Goal: Task Accomplishment & Management: Complete application form

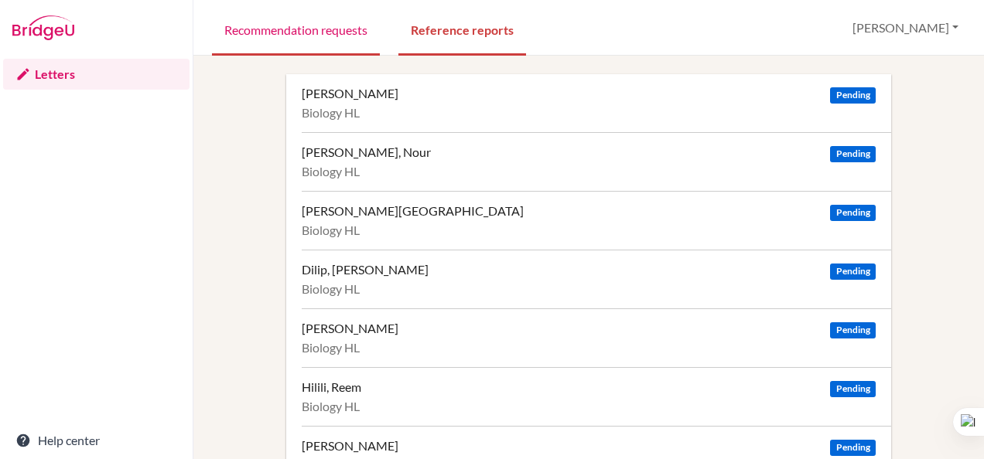
click at [284, 29] on link "Recommendation requests" at bounding box center [296, 28] width 168 height 53
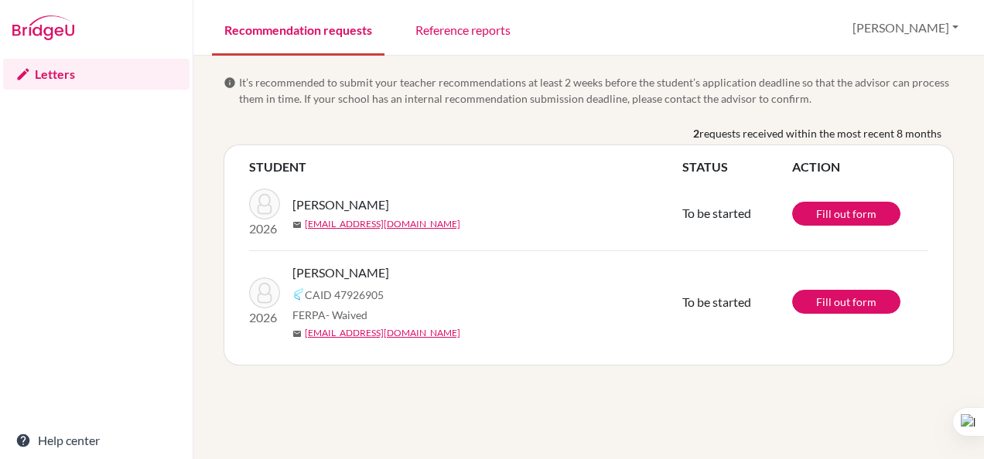
click at [291, 36] on link "Recommendation requests" at bounding box center [298, 28] width 172 height 53
click at [461, 46] on link "Reference reports" at bounding box center [463, 28] width 120 height 53
click at [466, 26] on link "Reference reports" at bounding box center [463, 28] width 120 height 53
click at [449, 32] on link "Reference reports" at bounding box center [463, 28] width 120 height 53
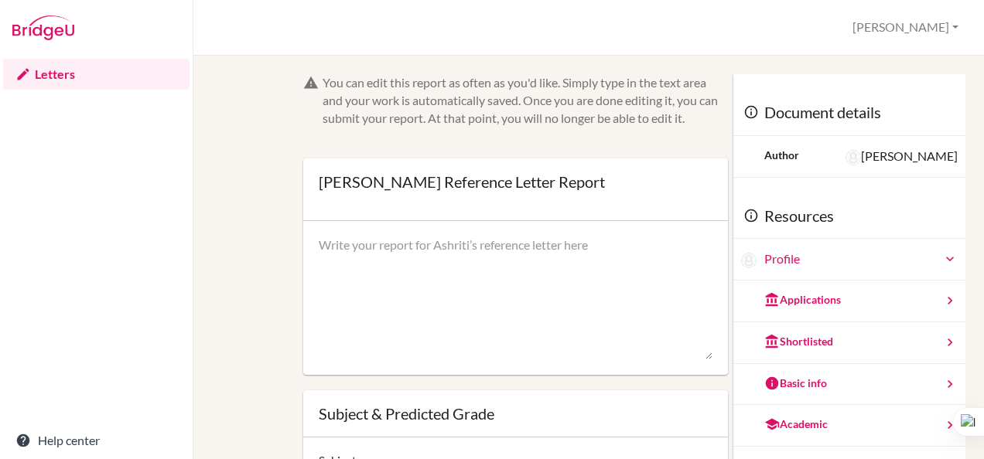
click at [942, 261] on icon at bounding box center [949, 258] width 15 height 15
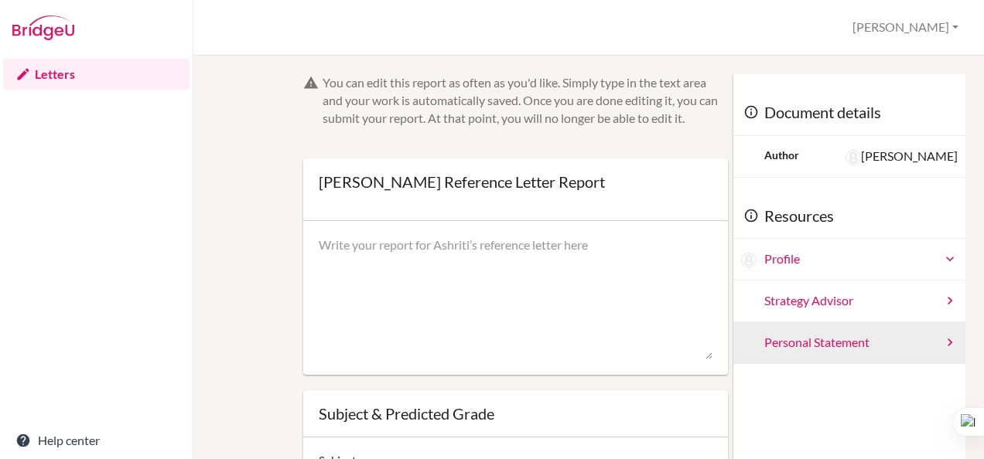
click at [942, 346] on icon at bounding box center [949, 342] width 15 height 15
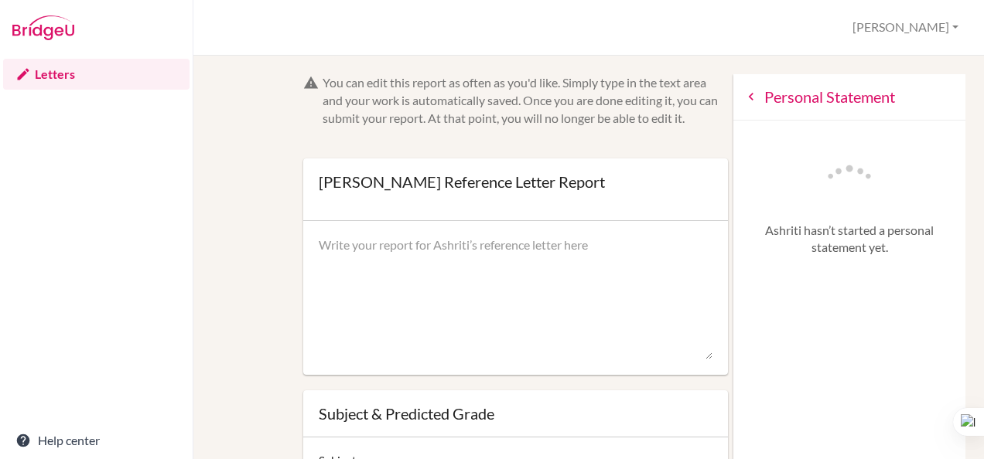
click at [743, 97] on icon at bounding box center [750, 96] width 15 height 15
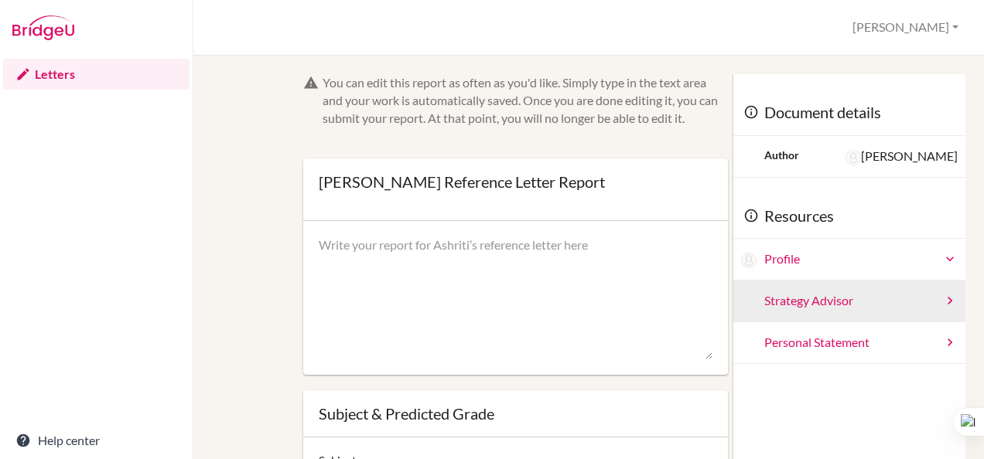
click at [942, 305] on icon at bounding box center [949, 300] width 15 height 15
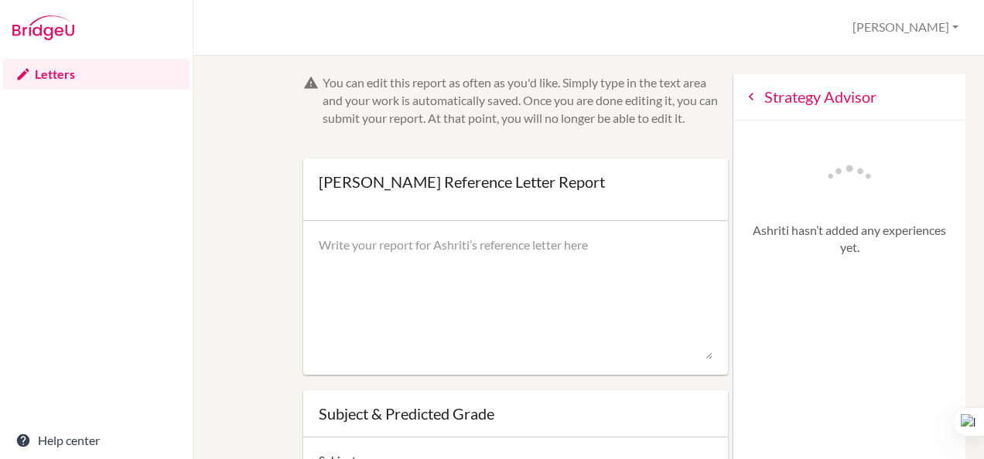
click at [743, 101] on icon at bounding box center [750, 96] width 15 height 15
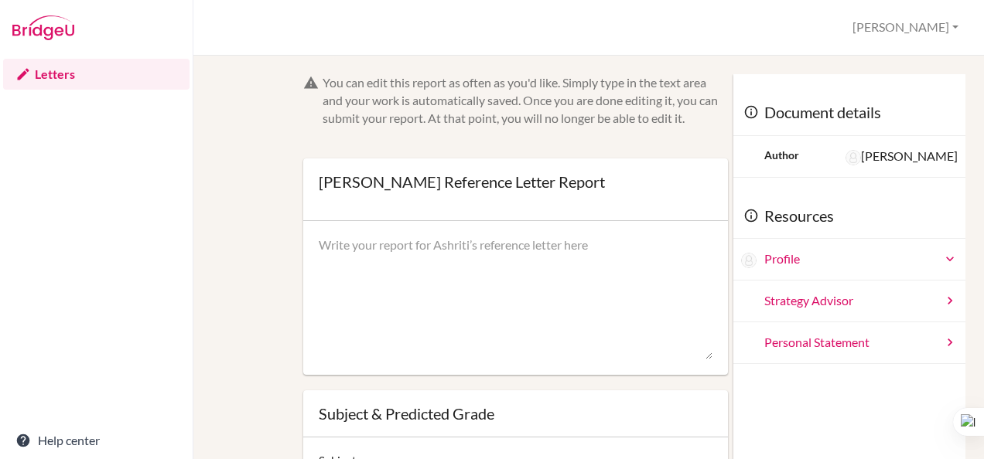
click at [942, 261] on icon at bounding box center [949, 258] width 15 height 15
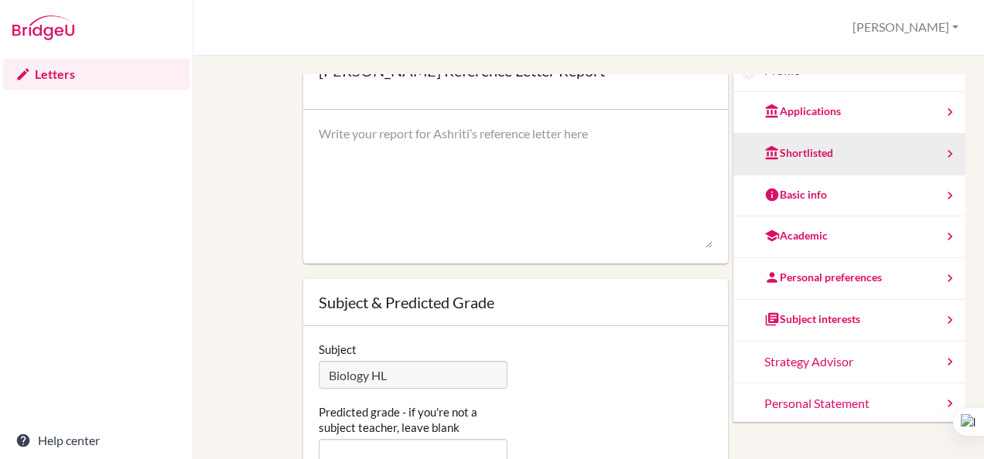
scroll to position [70, 0]
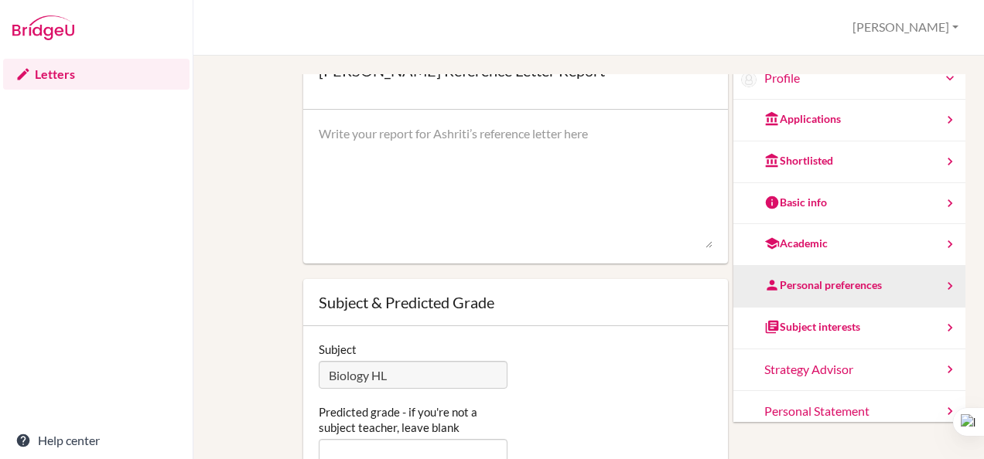
click at [835, 278] on div "Personal preferences" at bounding box center [823, 285] width 118 height 15
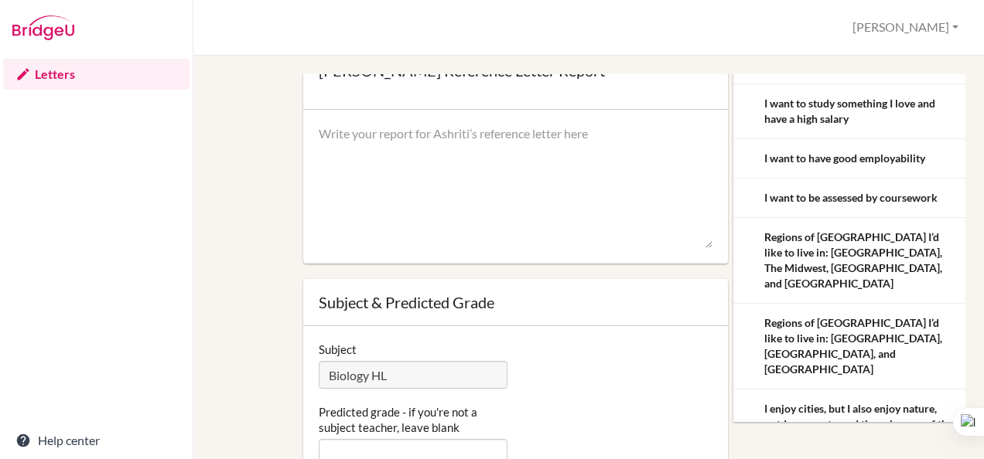
scroll to position [0, 0]
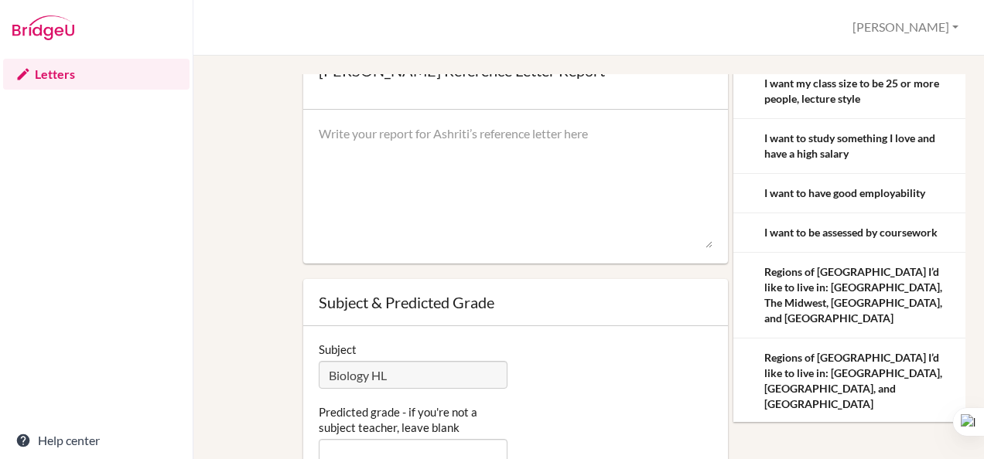
click at [672, 204] on textarea at bounding box center [516, 187] width 394 height 124
click at [967, 223] on div "You can edit this report as often as you'd like. Simply type in the text area a…" at bounding box center [588, 258] width 790 height 404
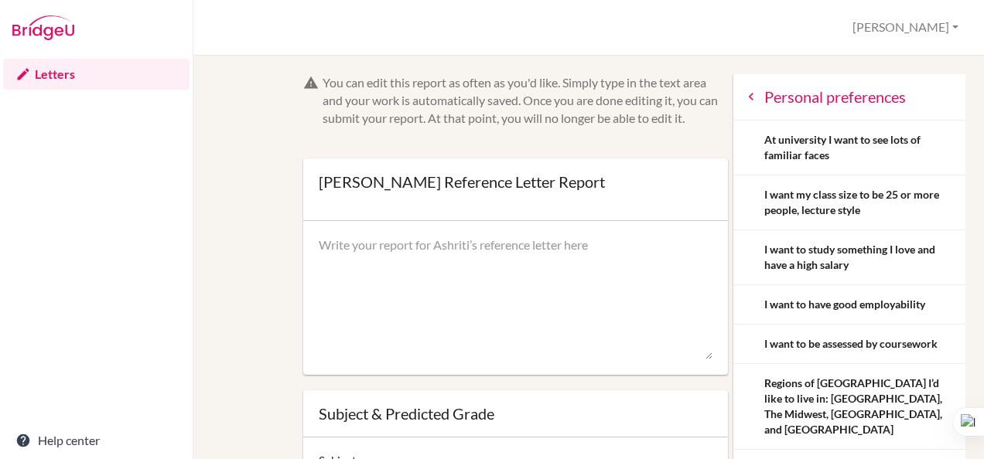
click at [743, 96] on icon at bounding box center [750, 96] width 15 height 15
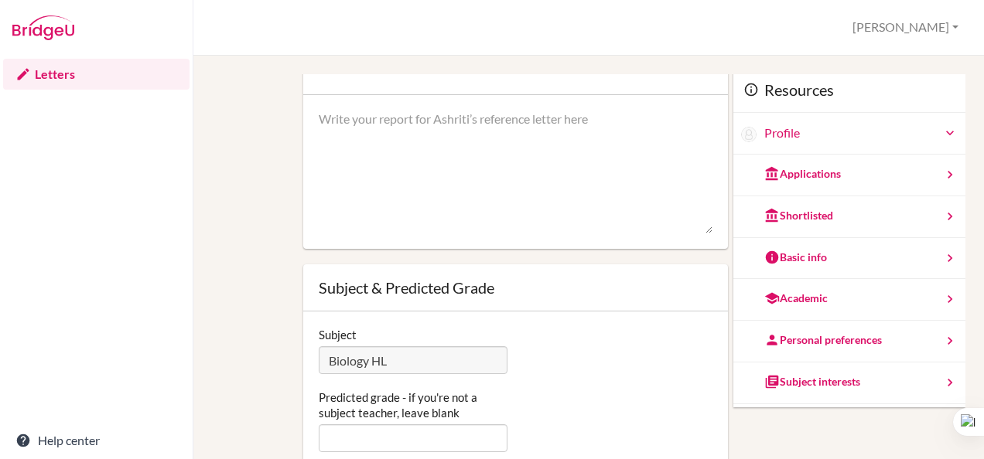
scroll to position [121, 0]
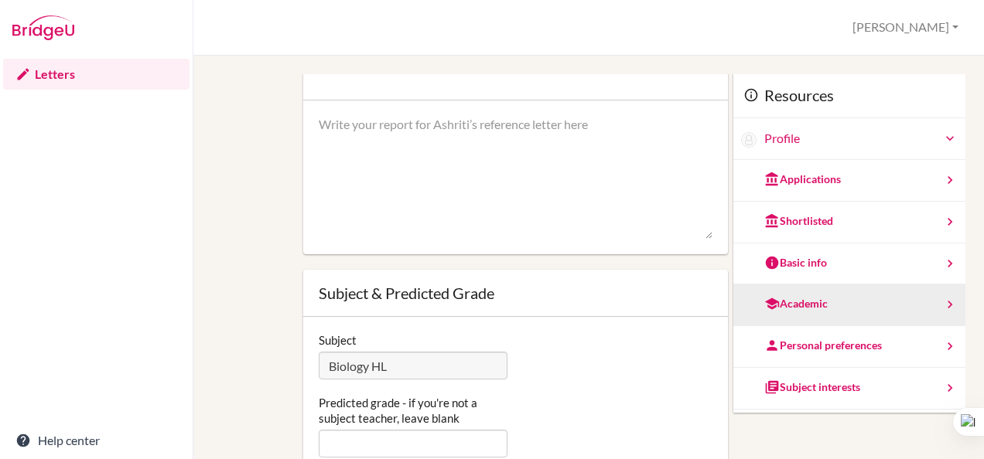
click at [942, 308] on icon at bounding box center [949, 304] width 15 height 15
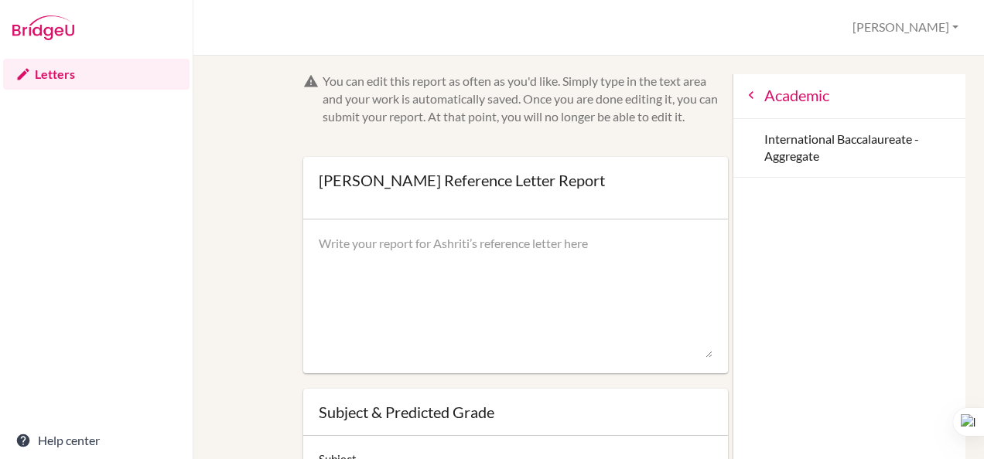
scroll to position [0, 0]
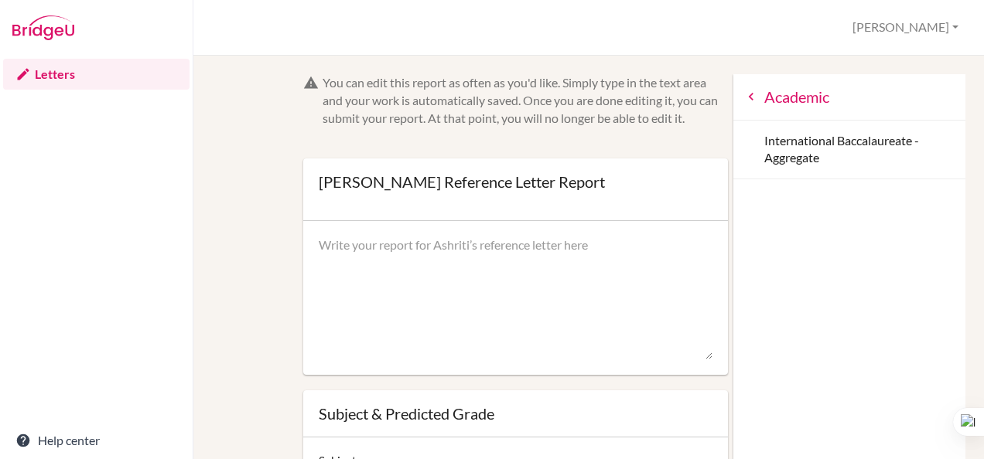
click at [743, 97] on icon at bounding box center [750, 96] width 15 height 15
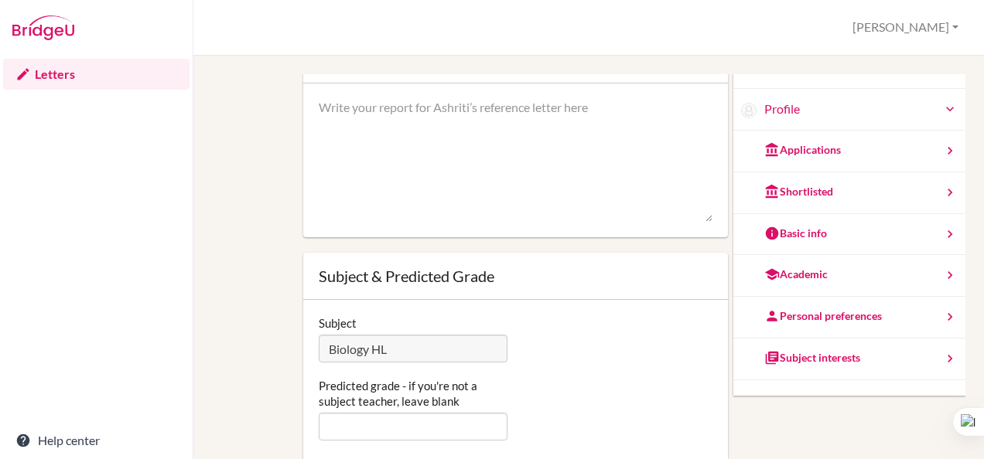
scroll to position [5, 0]
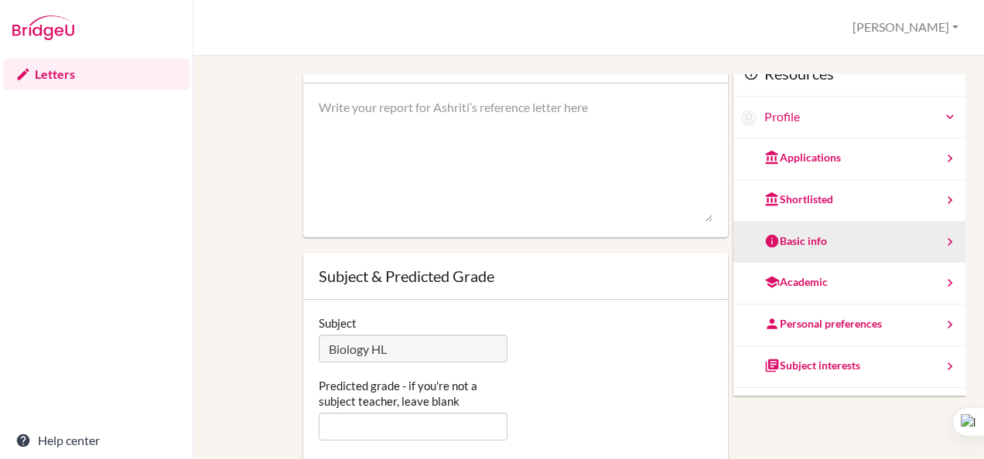
click at [896, 238] on div "Basic info" at bounding box center [849, 243] width 232 height 42
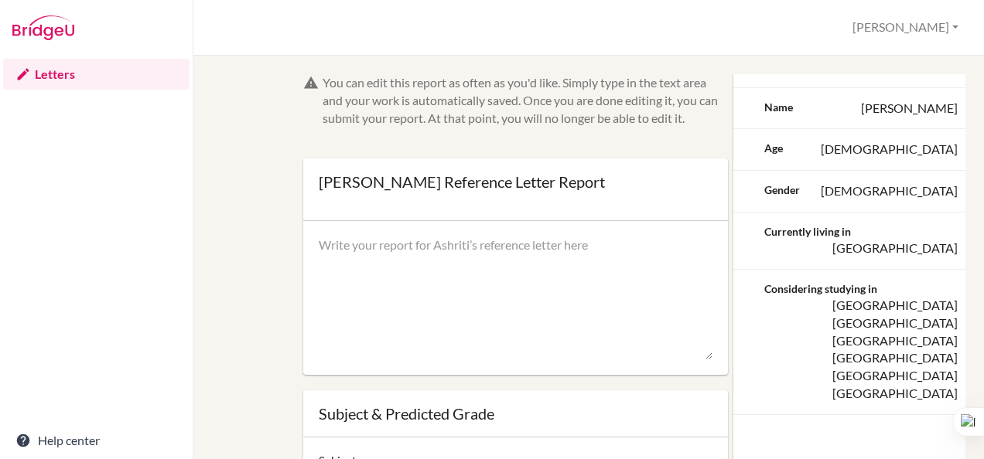
scroll to position [0, 0]
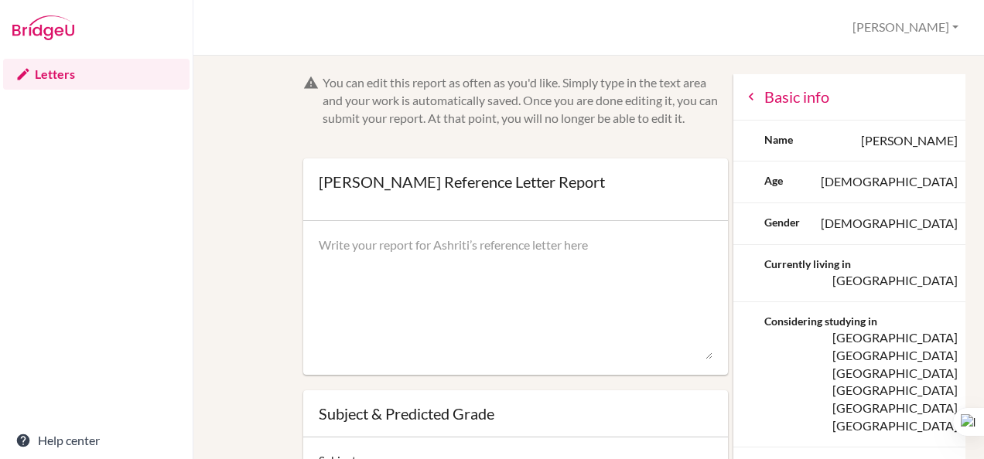
click at [742, 97] on div "Basic info" at bounding box center [849, 97] width 232 height 46
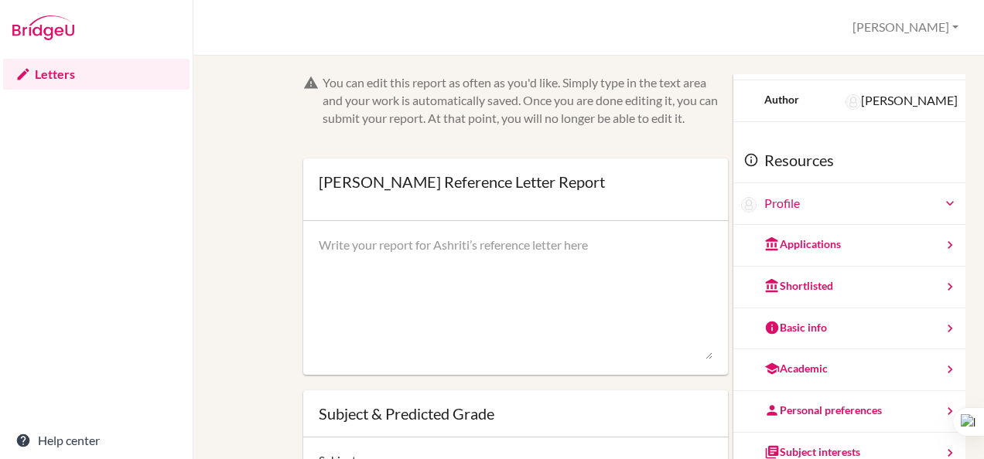
scroll to position [77, 0]
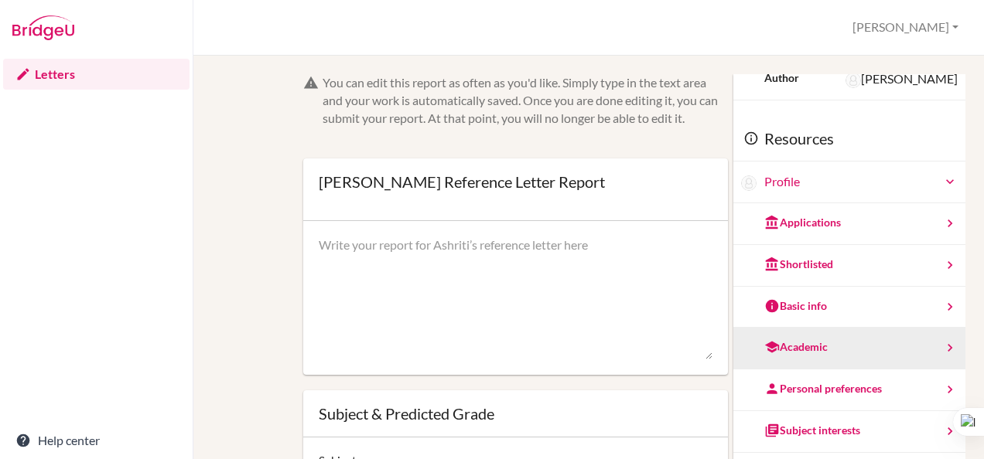
click at [906, 351] on div "Academic" at bounding box center [849, 349] width 232 height 42
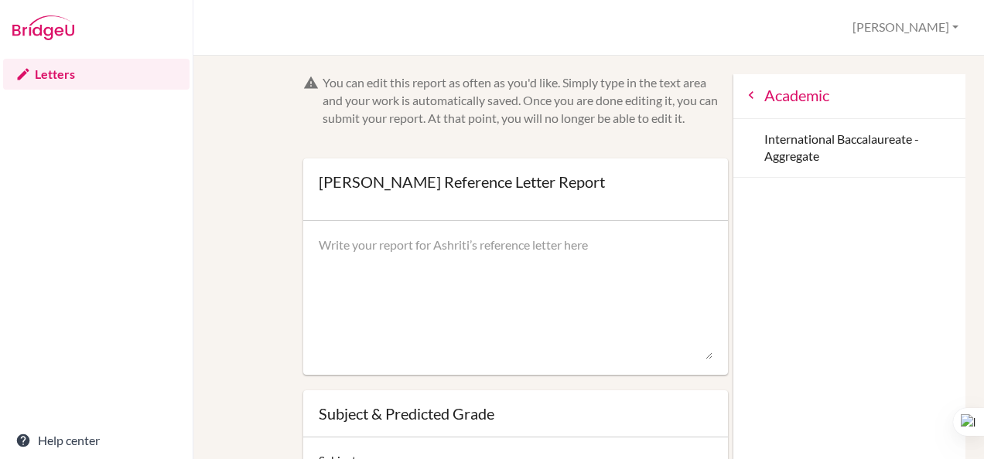
scroll to position [0, 0]
click at [836, 145] on div "International Baccalaureate - Aggregate" at bounding box center [849, 151] width 232 height 60
click at [743, 99] on icon at bounding box center [750, 96] width 15 height 15
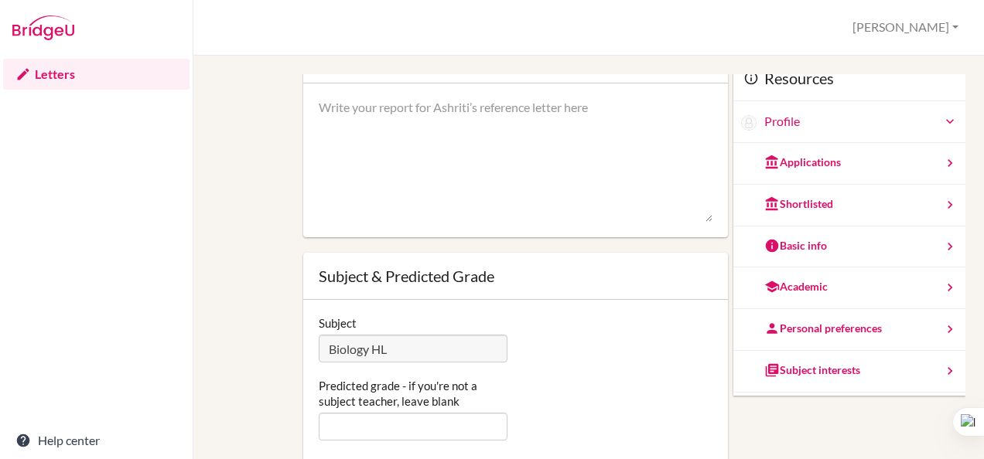
click at [544, 132] on textarea at bounding box center [516, 161] width 394 height 124
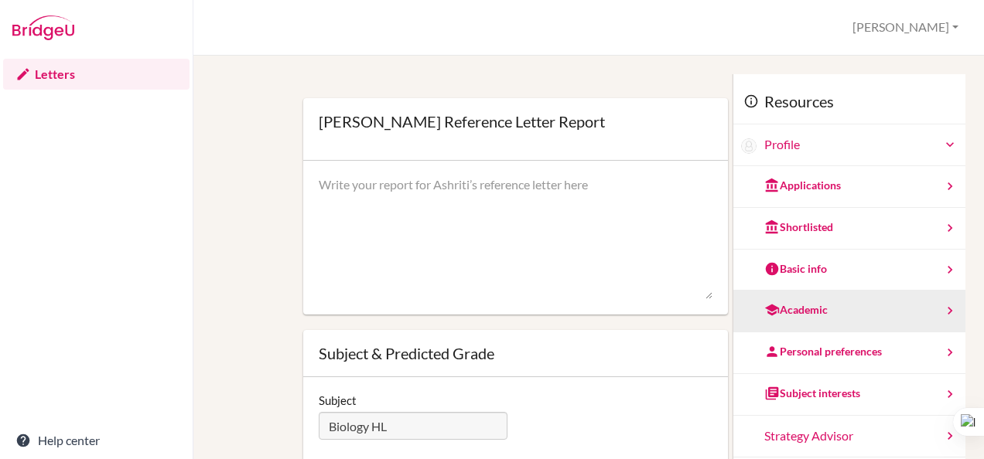
scroll to position [64, 0]
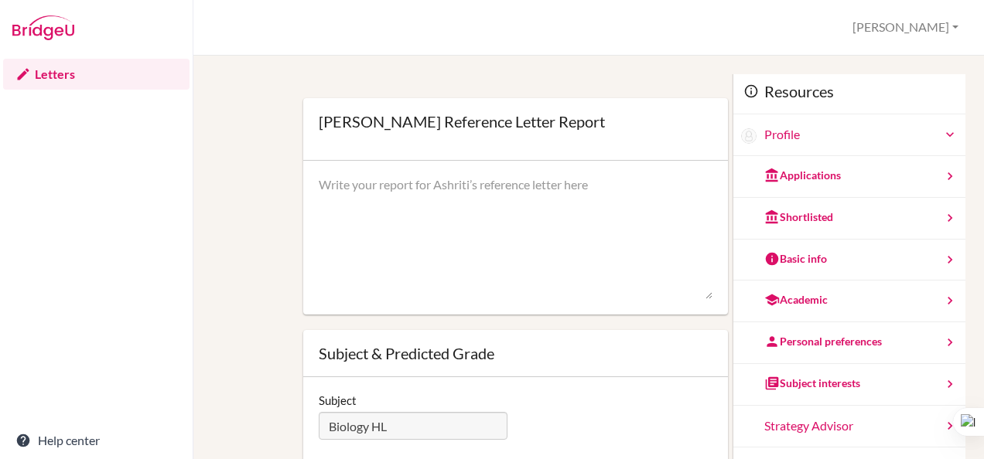
click at [942, 132] on icon at bounding box center [949, 134] width 15 height 15
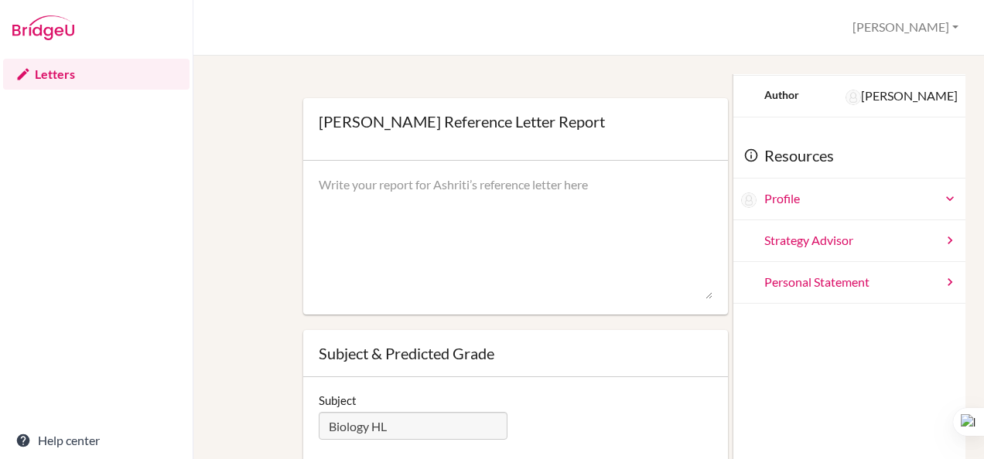
scroll to position [0, 0]
click at [41, 29] on img at bounding box center [43, 27] width 62 height 25
click at [947, 25] on button "[PERSON_NAME]" at bounding box center [905, 27] width 120 height 29
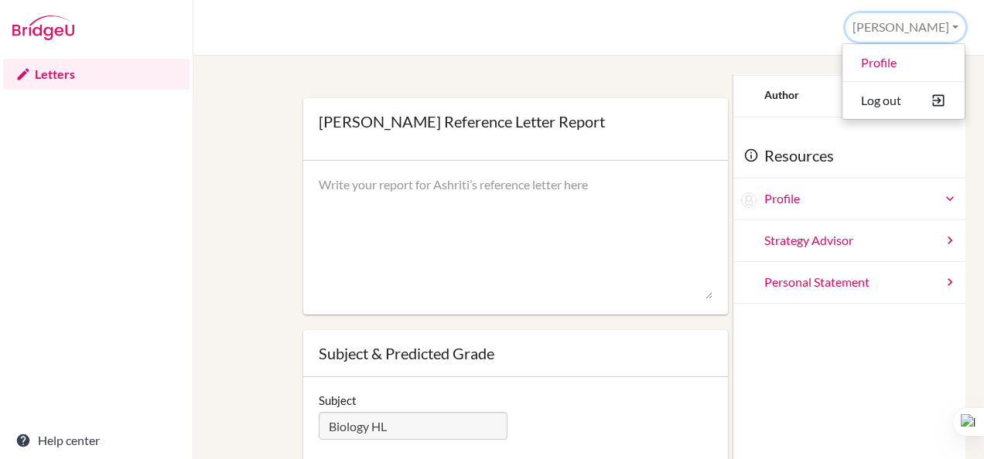
click at [947, 25] on button "[PERSON_NAME]" at bounding box center [905, 27] width 120 height 29
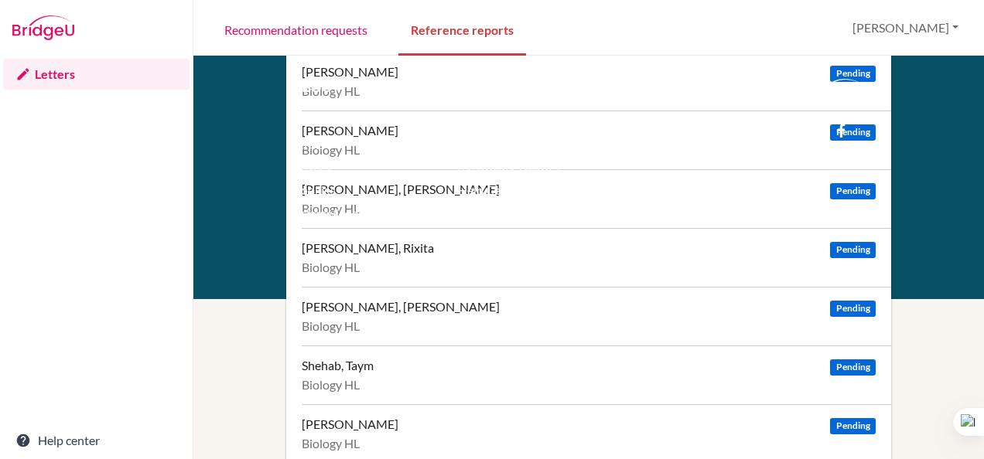
scroll to position [492, 0]
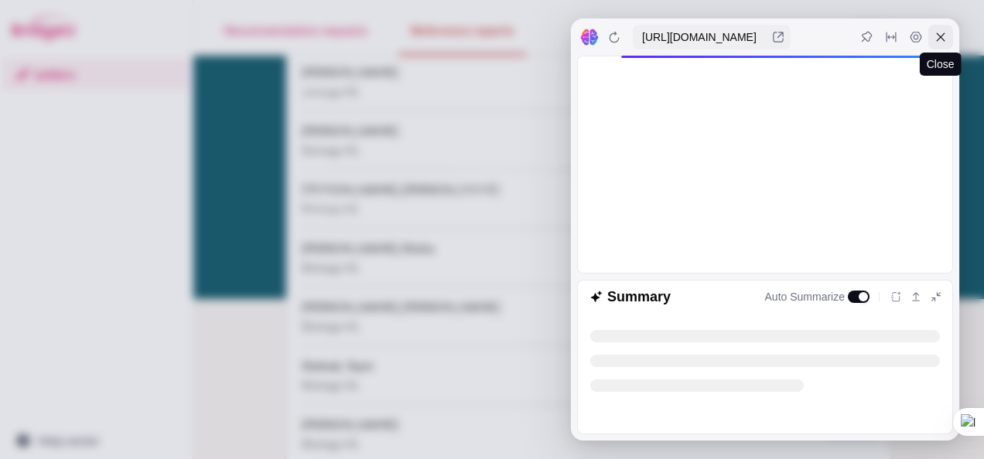
click at [944, 37] on icon at bounding box center [940, 37] width 12 height 12
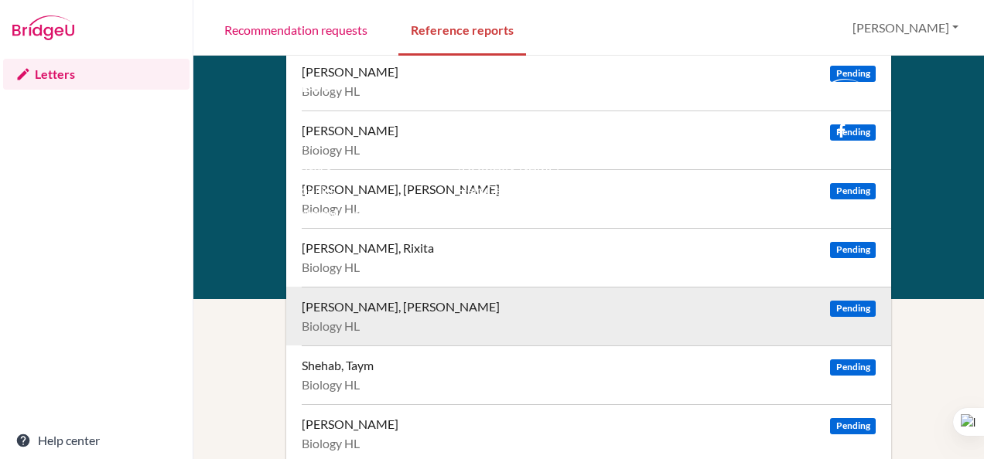
click at [533, 319] on div "Biology HL" at bounding box center [589, 326] width 574 height 15
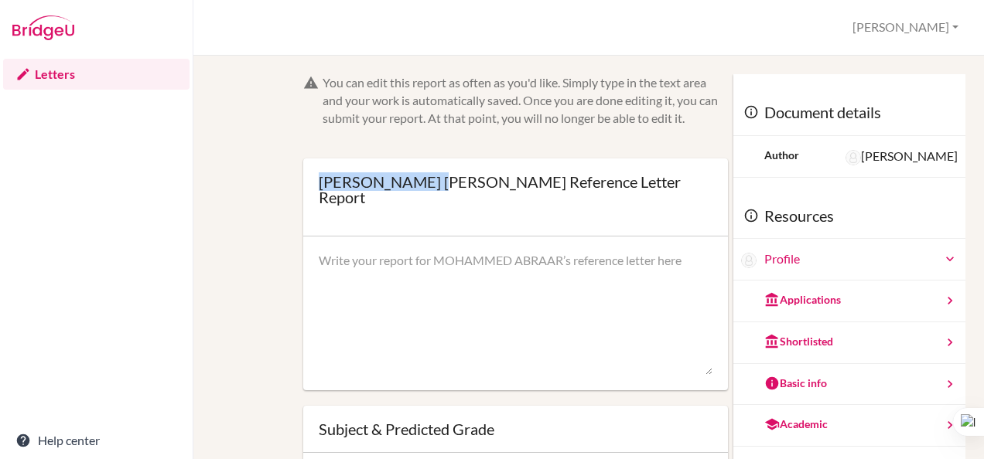
drag, startPoint x: 475, startPoint y: 182, endPoint x: 320, endPoint y: 178, distance: 154.7
click at [320, 178] on div "[PERSON_NAME] [PERSON_NAME] Reference Letter Report" at bounding box center [516, 189] width 394 height 31
copy div "[PERSON_NAME]"
click at [295, 313] on div "You can edit this report as often as you'd like. Simply type in the text area a…" at bounding box center [515, 380] width 440 height 613
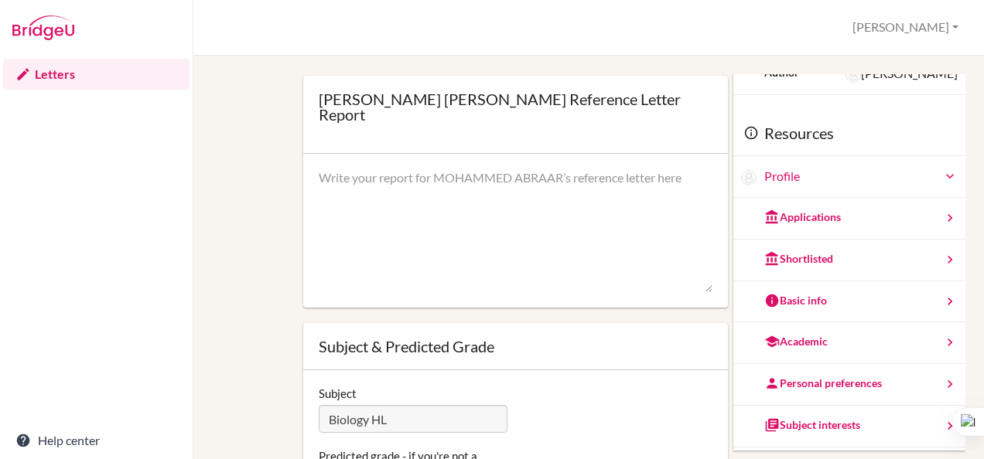
scroll to position [93, 0]
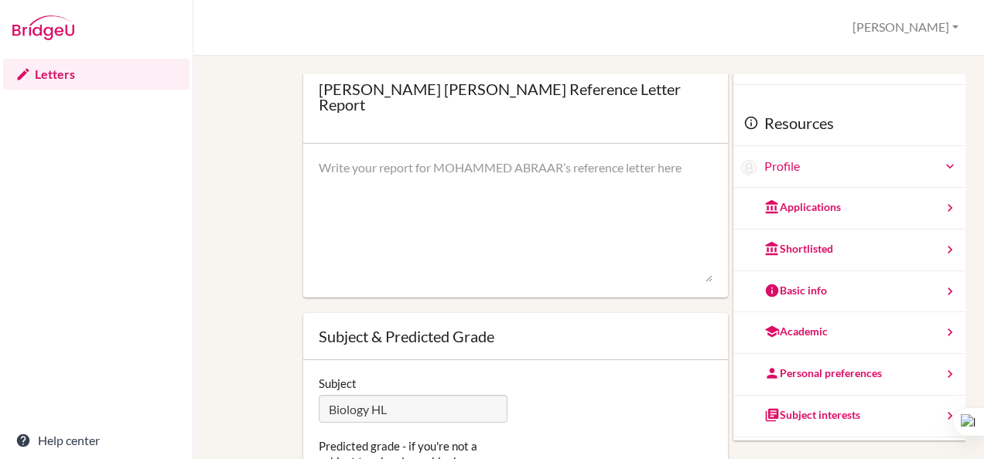
click at [517, 189] on textarea at bounding box center [516, 221] width 394 height 124
click at [488, 173] on textarea at bounding box center [516, 221] width 394 height 124
click at [613, 184] on textarea at bounding box center [516, 221] width 394 height 124
drag, startPoint x: 975, startPoint y: 265, endPoint x: 230, endPoint y: 223, distance: 745.2
click at [230, 223] on div "You can edit this report as often as you'd like. Simply type in the text area a…" at bounding box center [589, 287] width 738 height 613
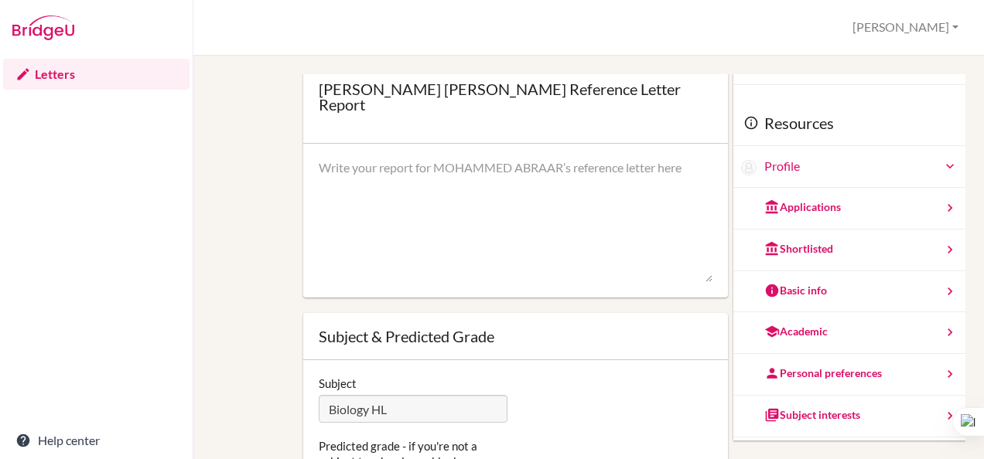
click at [246, 230] on div "You can edit this report as often as you'd like. Simply type in the text area a…" at bounding box center [589, 287] width 738 height 613
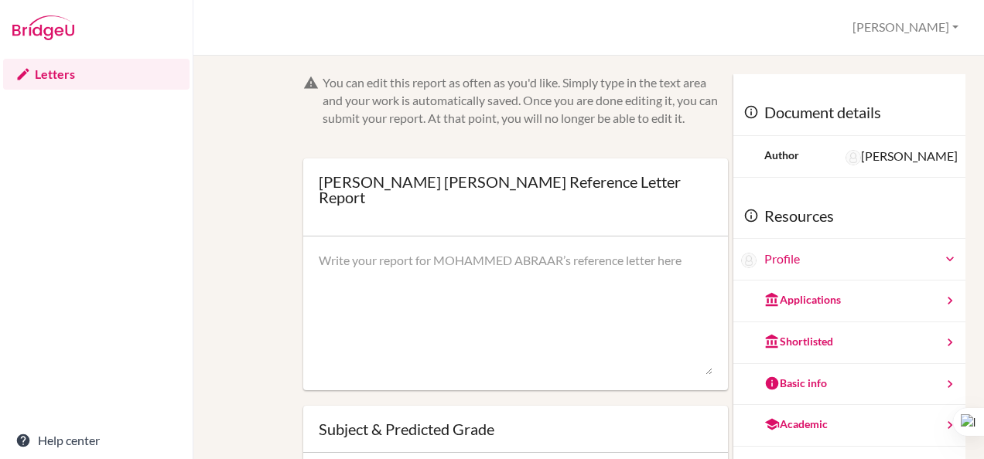
click at [455, 155] on form "You can edit this report as often as you'd like. Simply type in the text area a…" at bounding box center [515, 349] width 425 height 551
click at [60, 70] on link "Letters" at bounding box center [96, 74] width 186 height 31
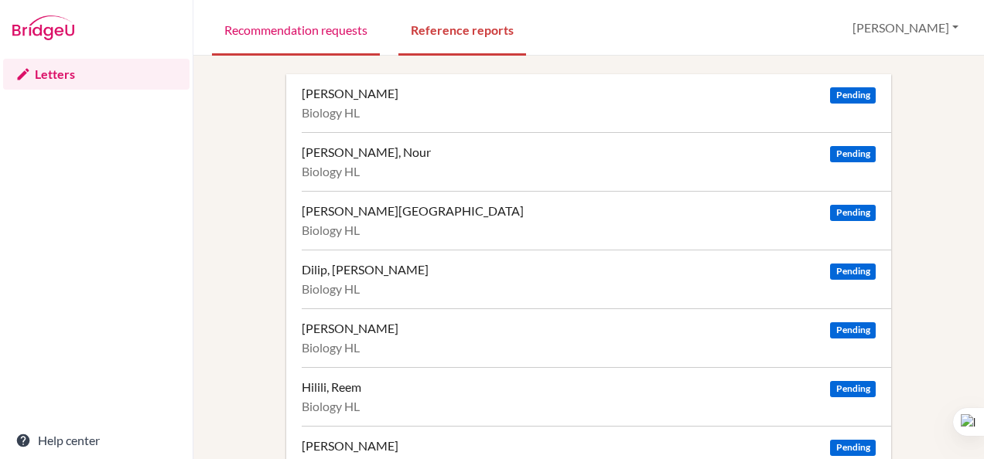
click at [306, 32] on link "Recommendation requests" at bounding box center [296, 28] width 168 height 53
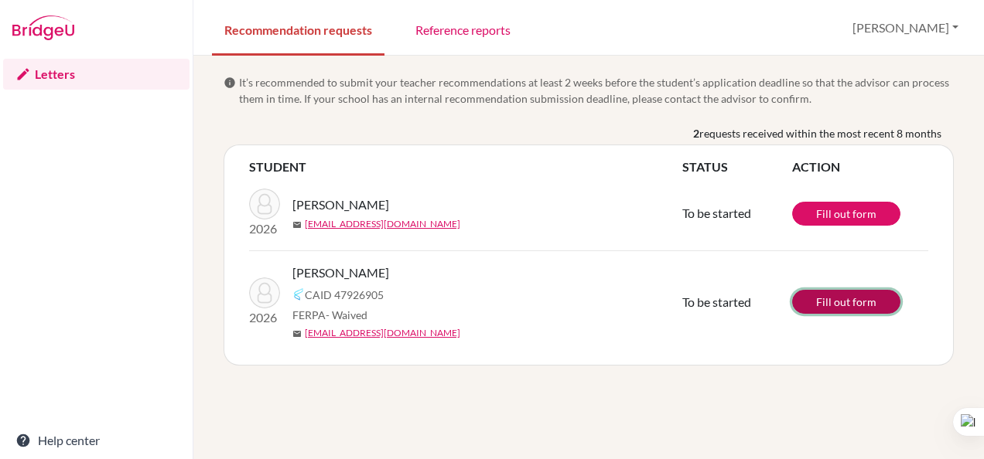
click at [842, 299] on link "Fill out form" at bounding box center [846, 302] width 108 height 24
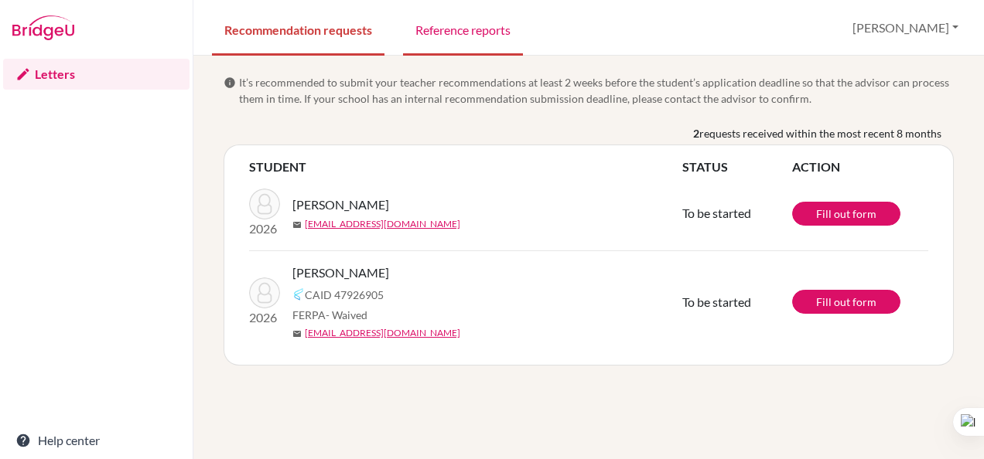
click at [473, 48] on link "Reference reports" at bounding box center [463, 28] width 120 height 53
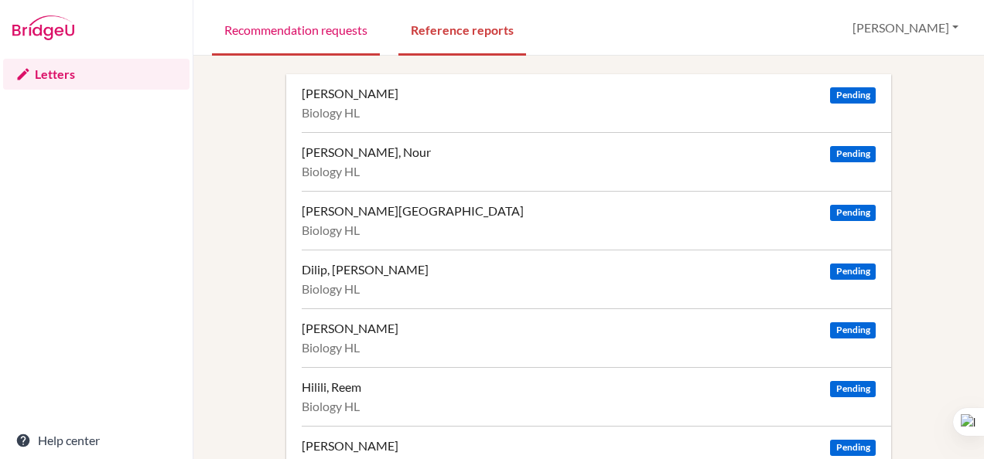
click at [314, 36] on link "Recommendation requests" at bounding box center [296, 28] width 168 height 53
